Goal: Navigation & Orientation: Understand site structure

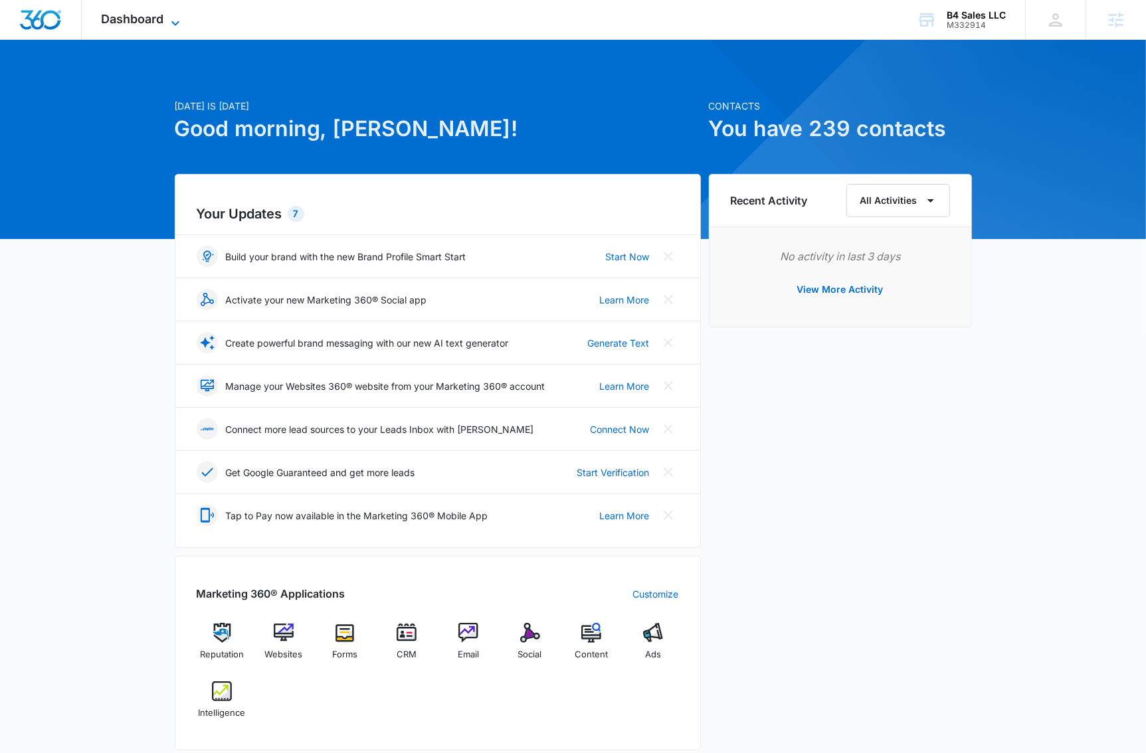
click at [142, 23] on span "Dashboard" at bounding box center [133, 19] width 62 height 14
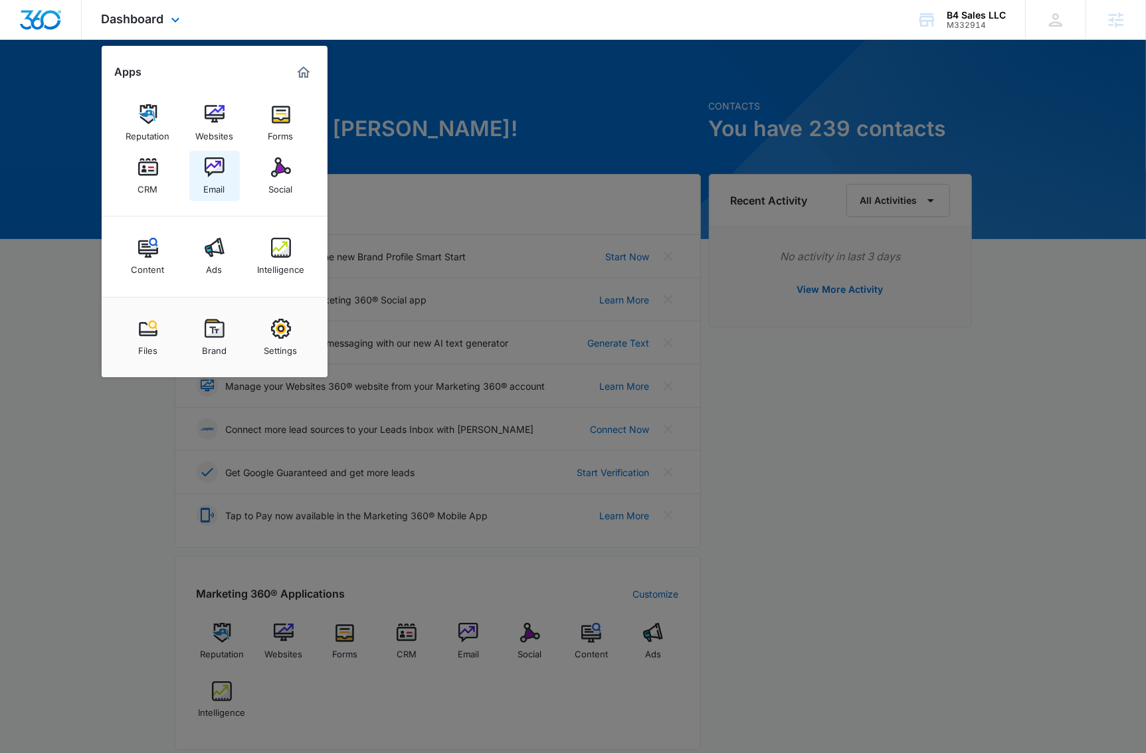
click at [221, 198] on link "Email" at bounding box center [214, 176] width 50 height 50
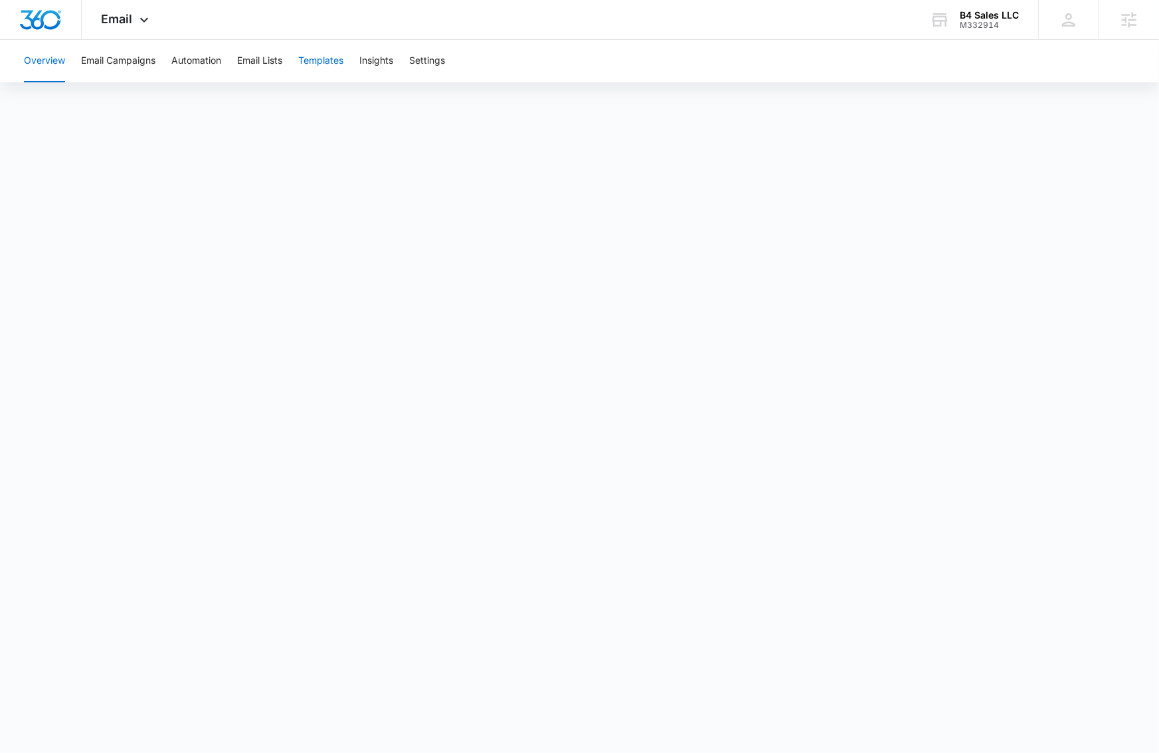
click at [338, 70] on button "Templates" at bounding box center [320, 61] width 45 height 43
click at [198, 70] on button "Automation" at bounding box center [196, 61] width 50 height 43
click at [314, 70] on button "Templates" at bounding box center [320, 61] width 45 height 43
click at [209, 67] on button "Automation" at bounding box center [196, 61] width 50 height 43
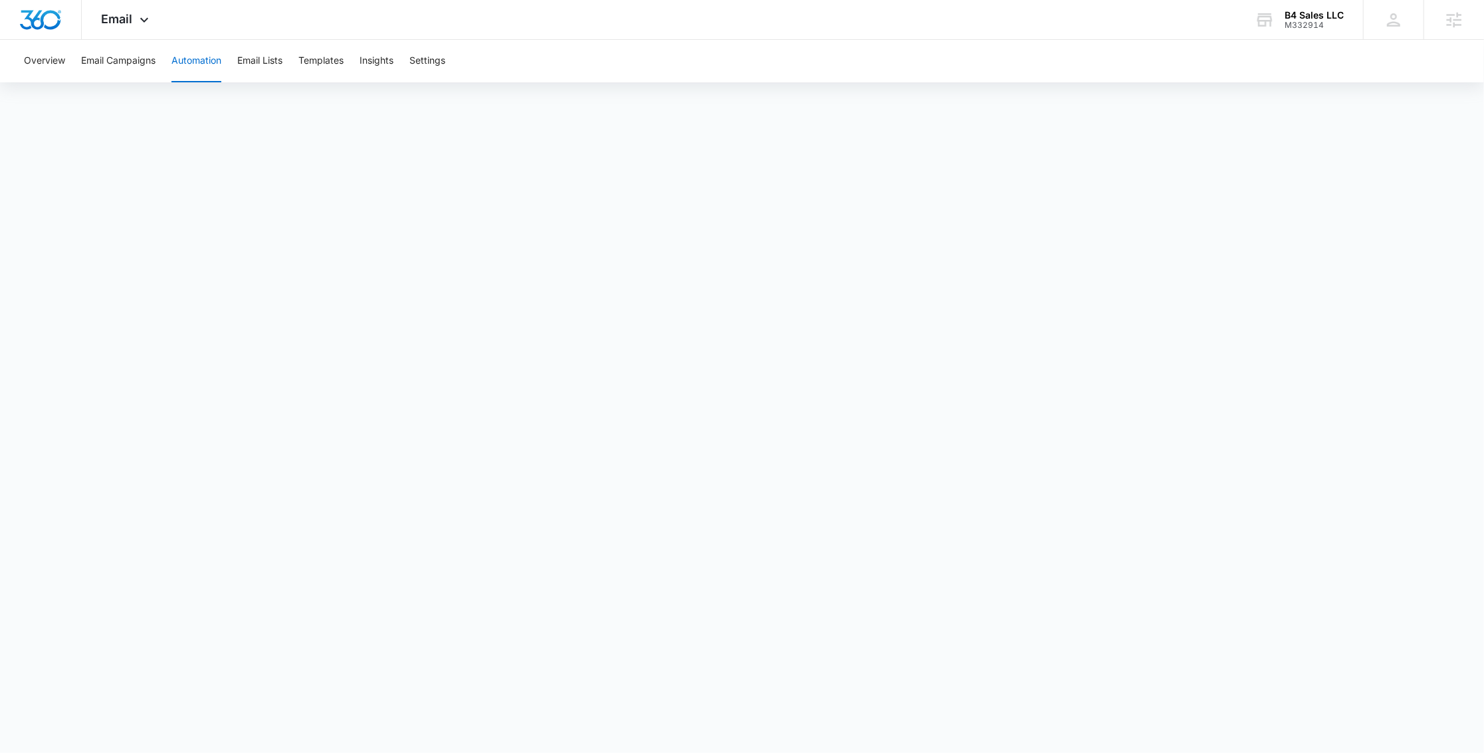
drag, startPoint x: 195, startPoint y: 57, endPoint x: 217, endPoint y: 67, distance: 24.7
click at [196, 60] on button "Automation" at bounding box center [196, 61] width 50 height 43
click at [252, 68] on button "Email Lists" at bounding box center [259, 61] width 45 height 43
click at [191, 68] on button "Automation" at bounding box center [196, 61] width 50 height 43
click at [239, 60] on button "Email Lists" at bounding box center [259, 61] width 45 height 43
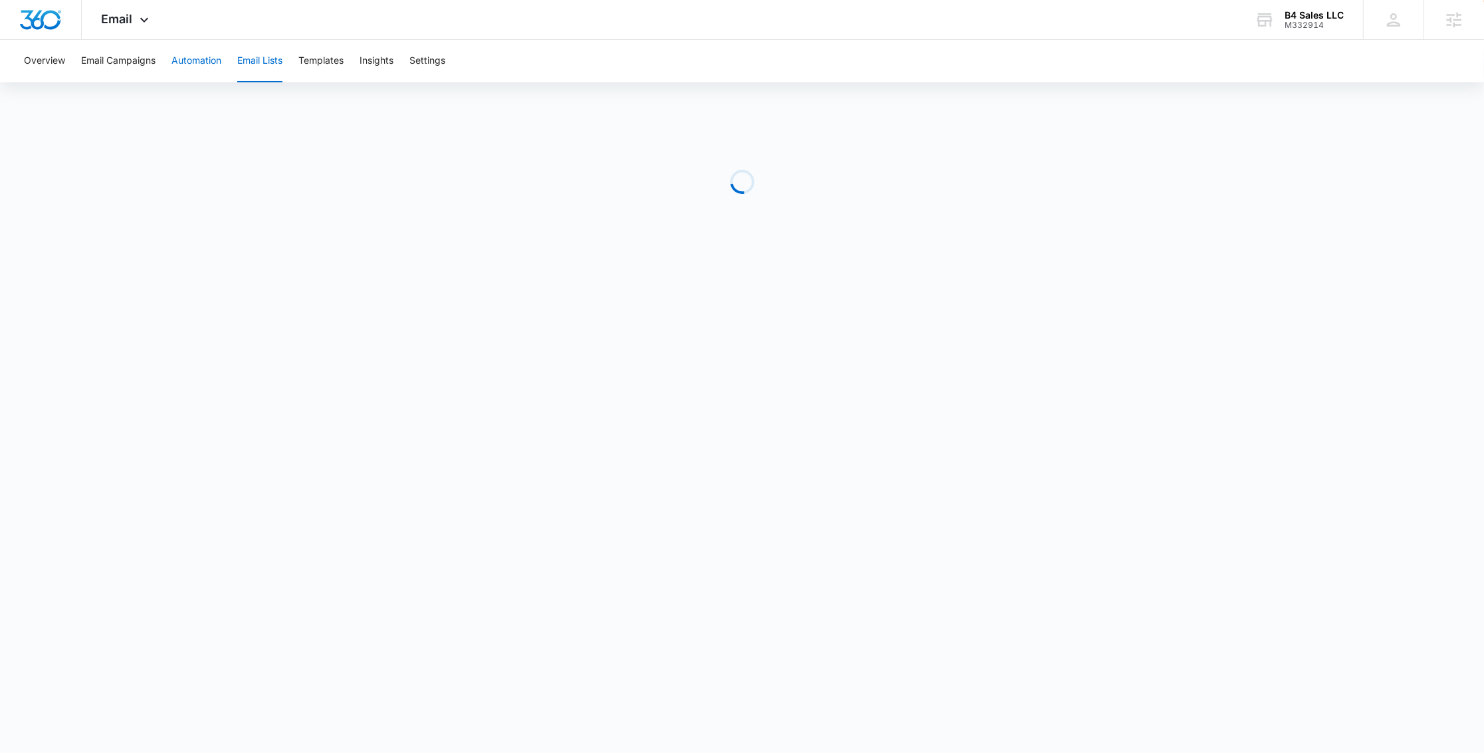
click at [195, 62] on button "Automation" at bounding box center [196, 61] width 50 height 43
click at [157, 24] on div "Email Apps Reputation Websites Forms CRM Email Social Content Ads Intelligence …" at bounding box center [127, 19] width 90 height 39
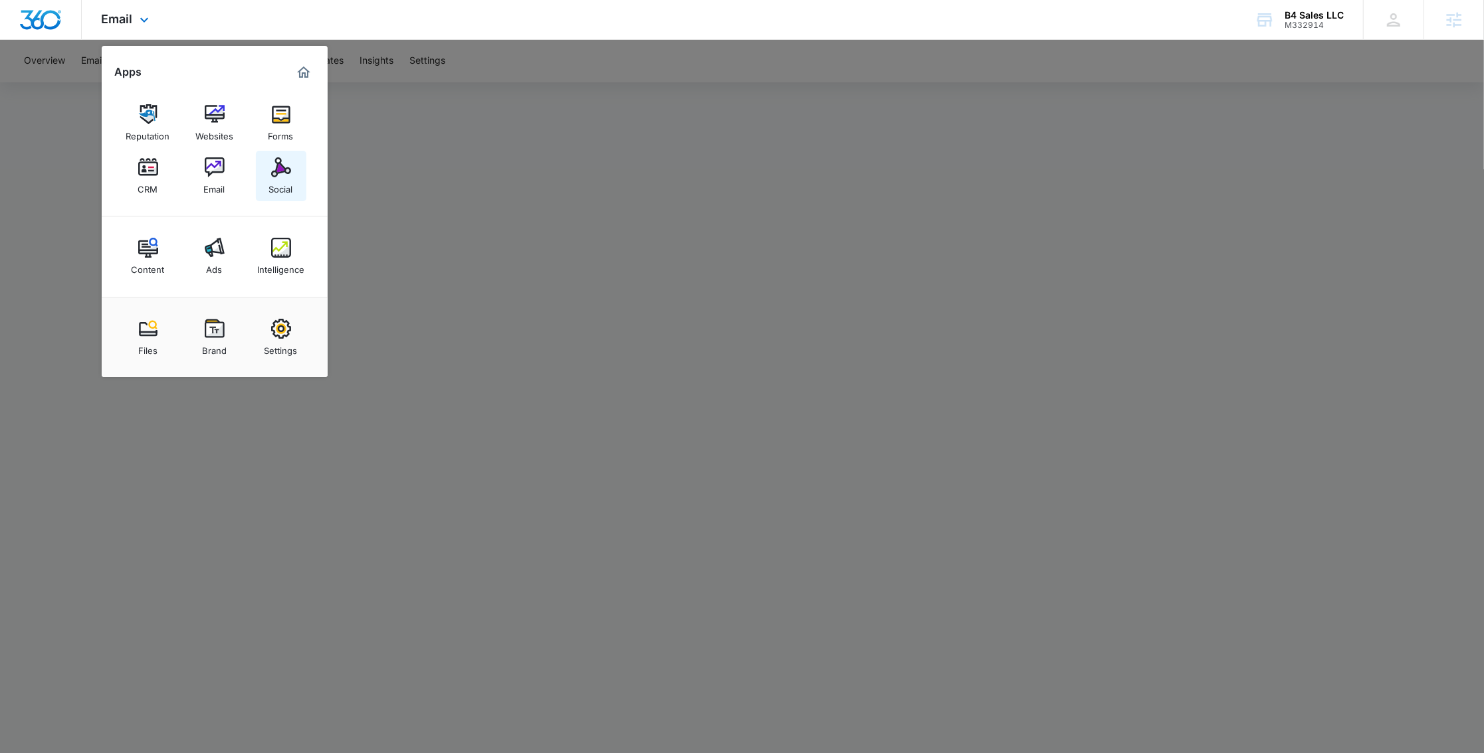
click at [274, 176] on img at bounding box center [281, 167] width 20 height 20
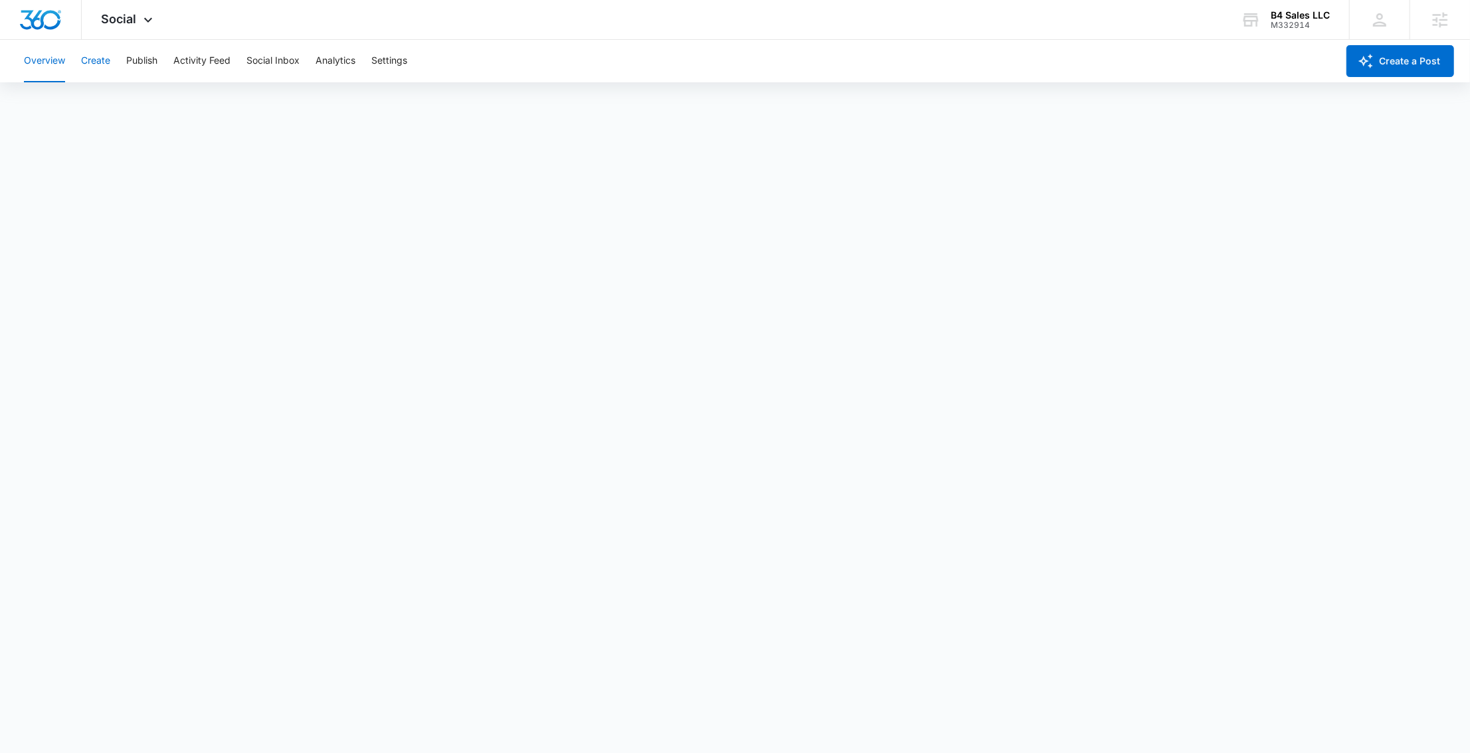
click at [100, 60] on button "Create" at bounding box center [95, 61] width 29 height 43
drag, startPoint x: 153, startPoint y: 52, endPoint x: 149, endPoint y: 75, distance: 23.6
click at [152, 52] on button "Publish" at bounding box center [141, 61] width 31 height 43
click at [112, 104] on button "Schedules" at bounding box center [101, 101] width 45 height 37
click at [99, 62] on button "Create" at bounding box center [95, 61] width 29 height 43
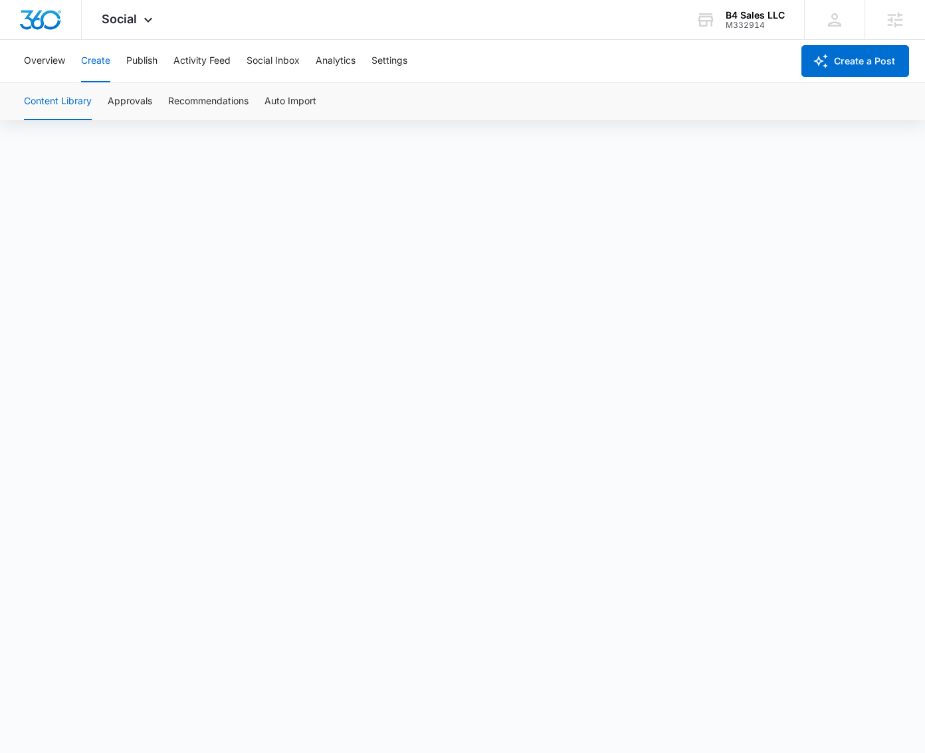
scroll to position [11, 0]
click at [136, 93] on button "Approvals" at bounding box center [130, 101] width 45 height 37
